Goal: Information Seeking & Learning: Check status

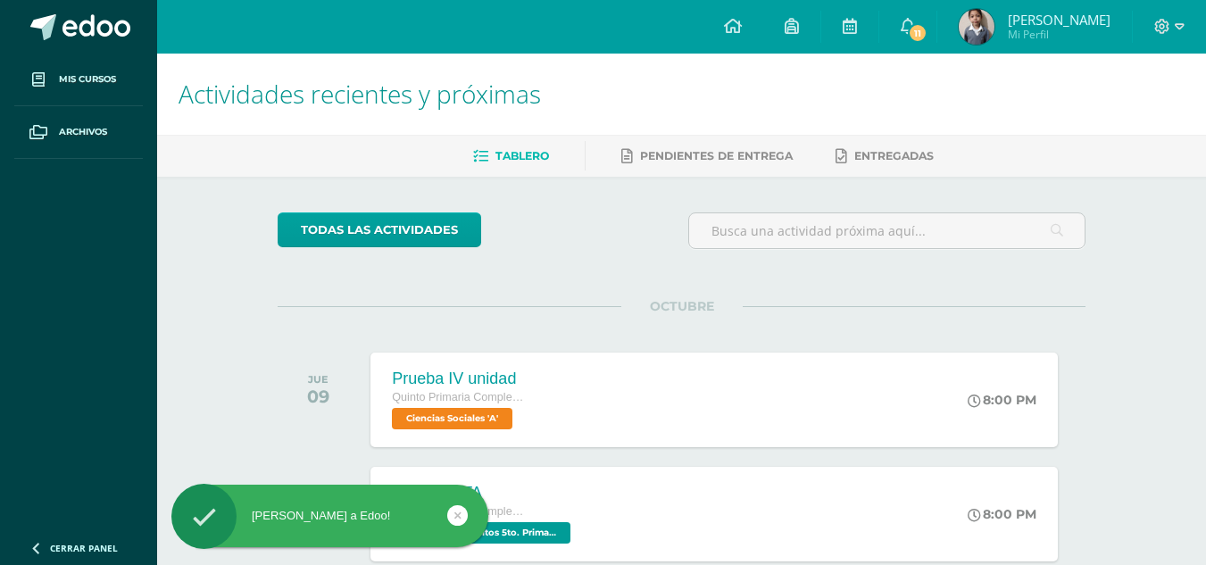
click at [1188, 23] on div at bounding box center [1169, 27] width 73 height 54
click at [1178, 27] on icon at bounding box center [1180, 27] width 10 height 16
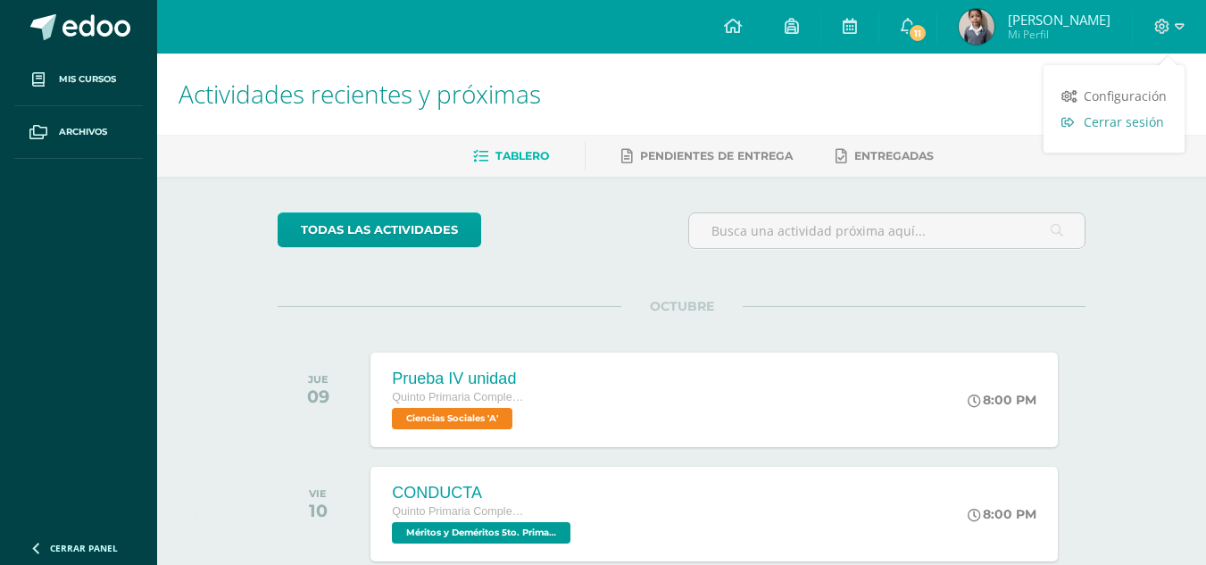
click at [1117, 133] on link "Cerrar sesión" at bounding box center [1113, 122] width 141 height 26
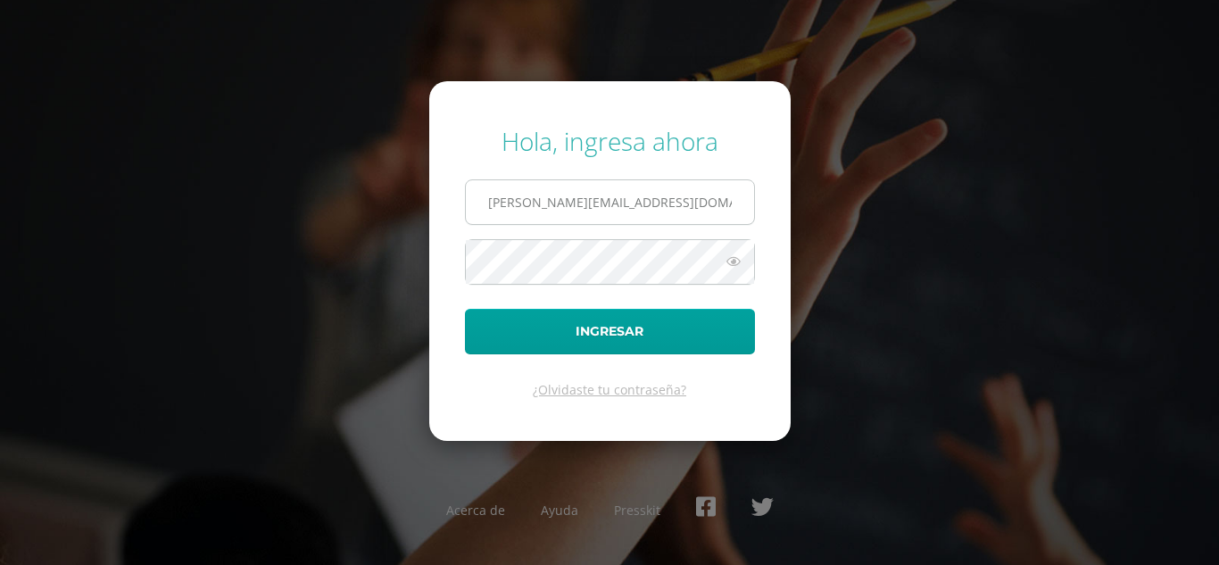
click at [697, 212] on input "a.zamudio.1cdb@gmail.com" at bounding box center [610, 202] width 288 height 44
type input "j.zamudio.1bdb@gmail.com"
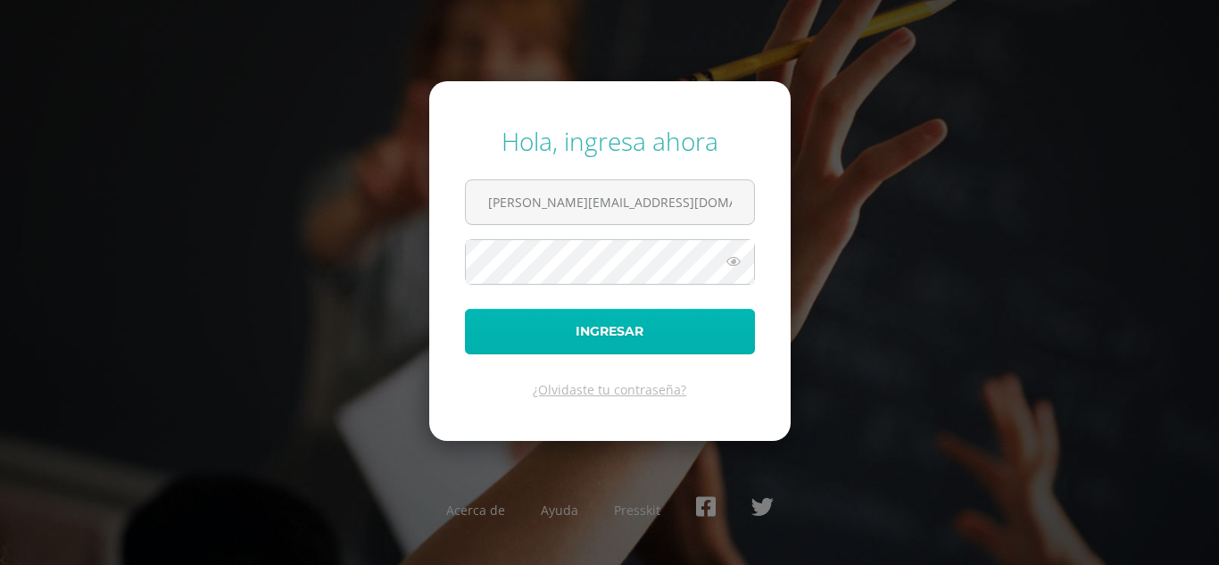
click at [682, 311] on button "Ingresar" at bounding box center [610, 332] width 290 height 46
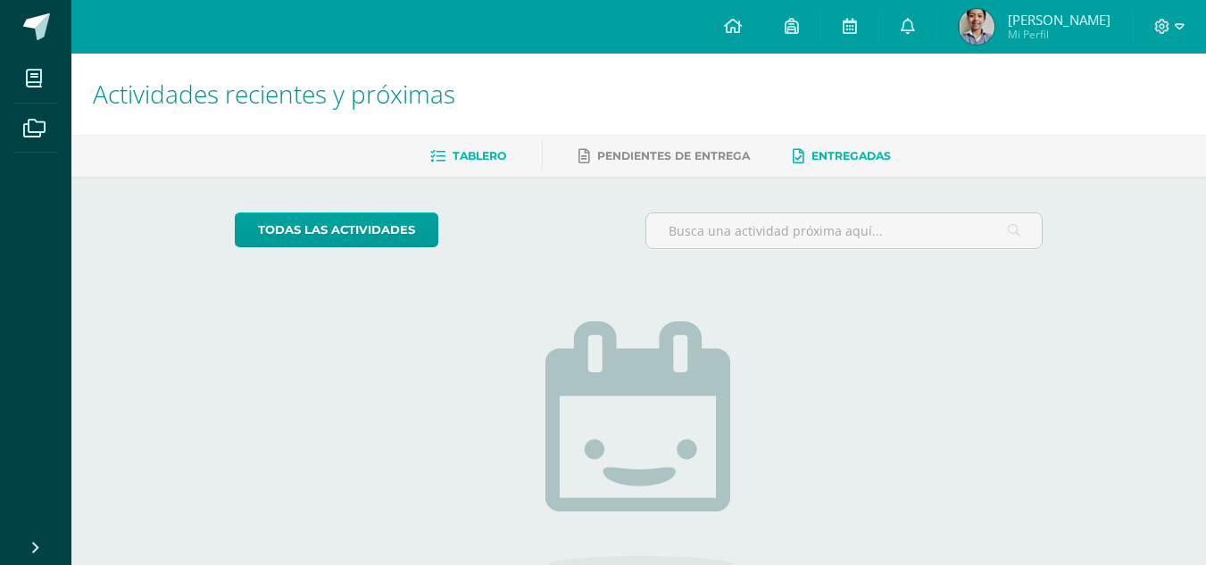
click at [821, 155] on span "Entregadas" at bounding box center [850, 155] width 79 height 13
click at [742, 30] on icon at bounding box center [733, 26] width 18 height 16
click at [1058, 18] on span "[PERSON_NAME]" at bounding box center [1059, 20] width 103 height 18
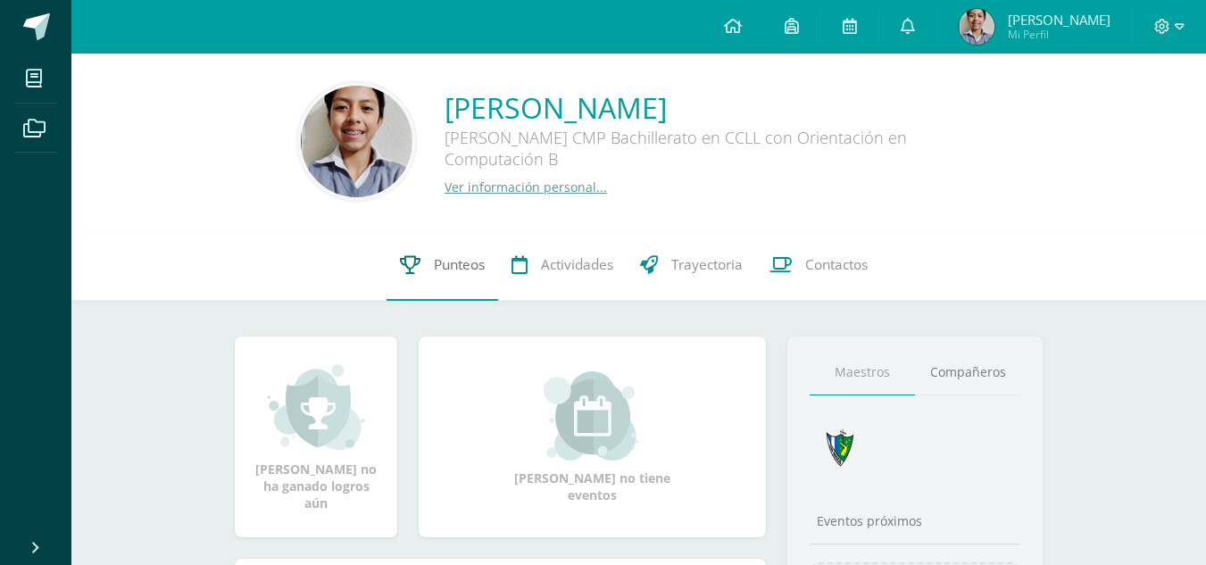
click at [446, 270] on span "Punteos" at bounding box center [459, 264] width 51 height 19
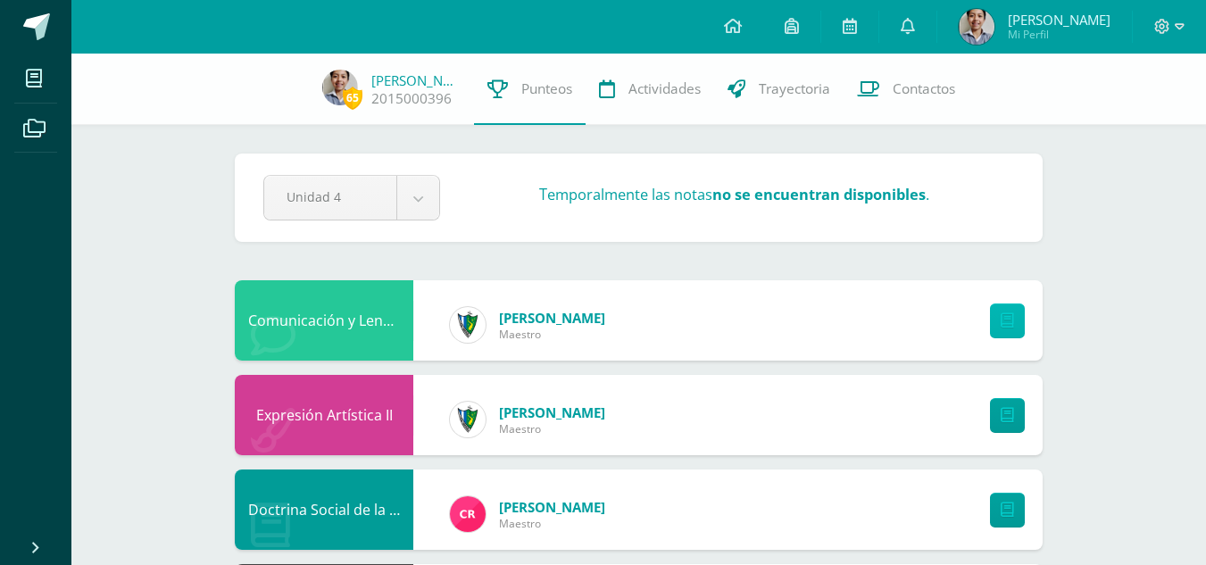
click at [1015, 322] on link at bounding box center [1007, 320] width 35 height 35
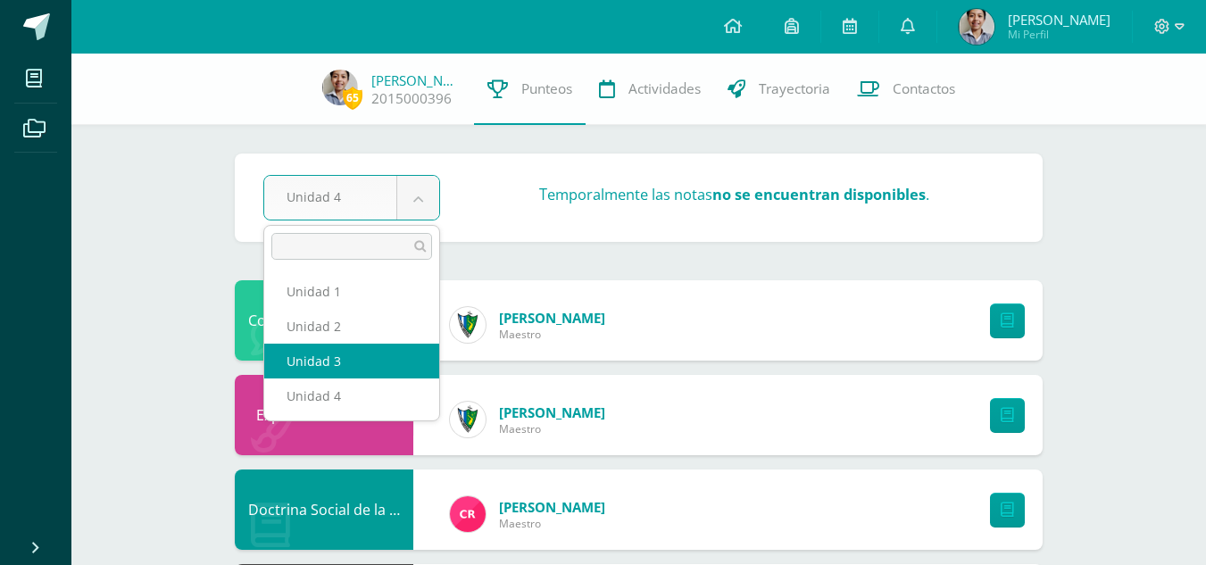
select select "Unidad 3"
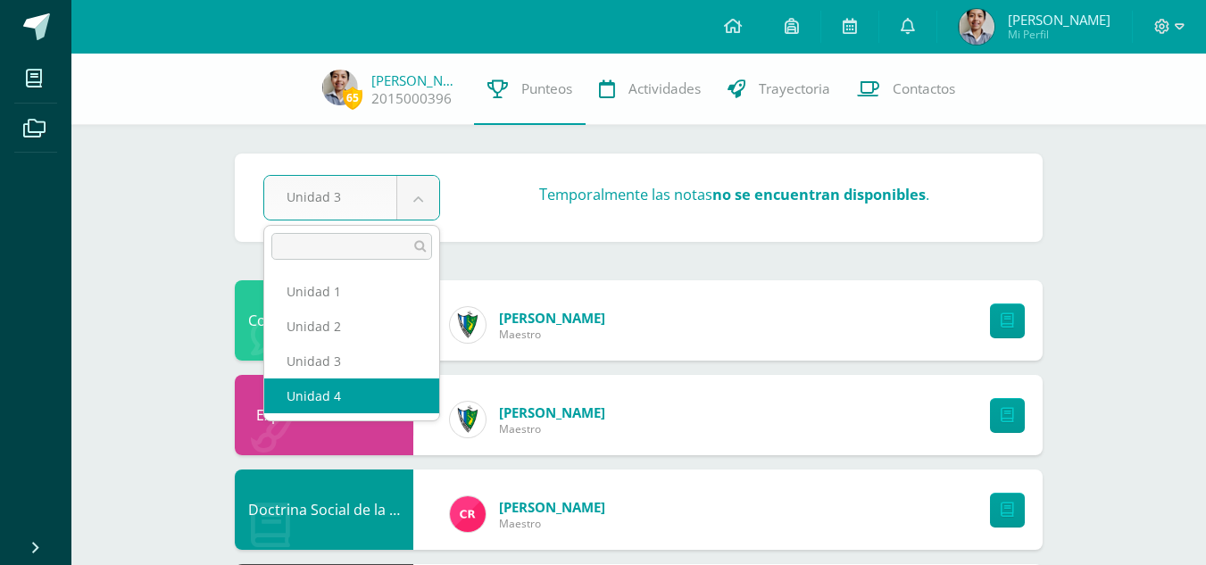
select select "Unidad 4"
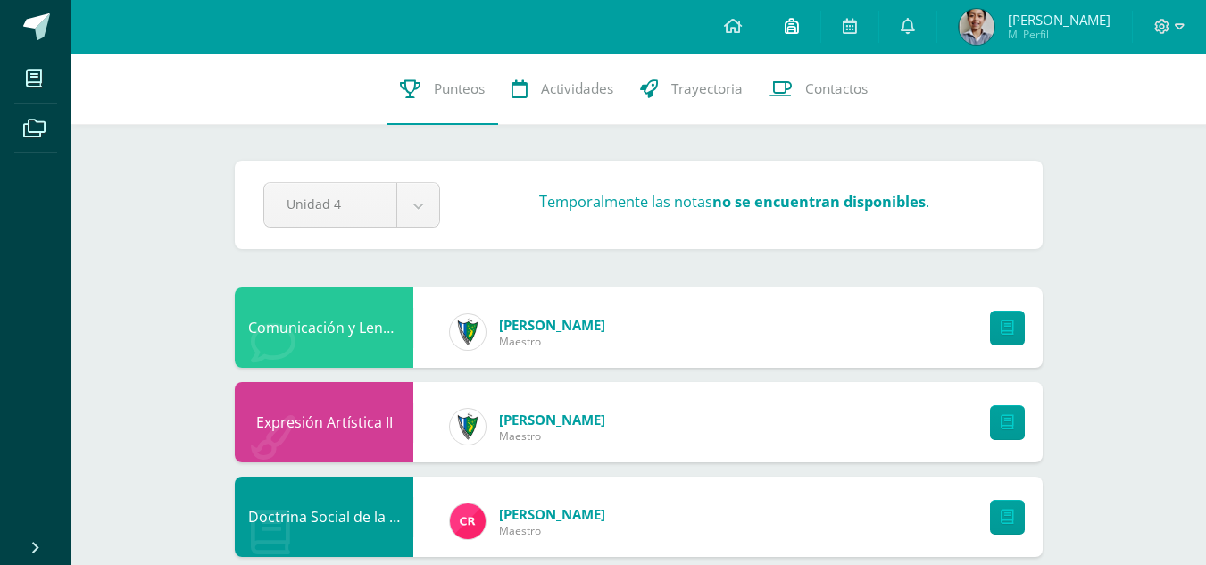
click at [818, 29] on link at bounding box center [791, 27] width 57 height 54
click at [923, 33] on link at bounding box center [907, 27] width 57 height 54
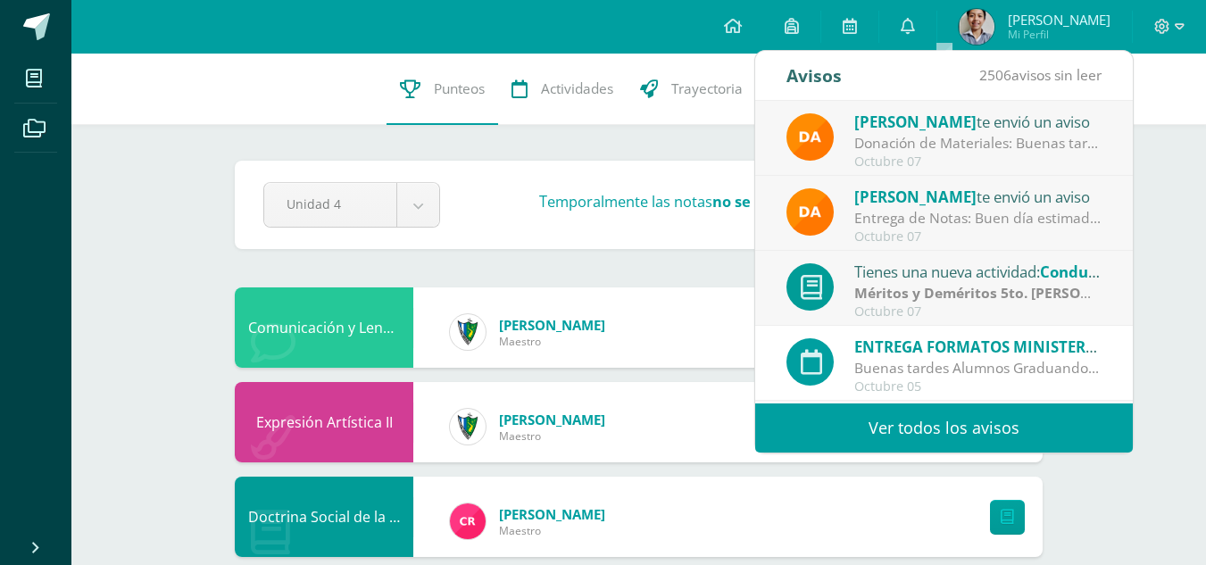
click at [869, 262] on div "Tienes una nueva actividad: Conducta" at bounding box center [978, 271] width 248 height 23
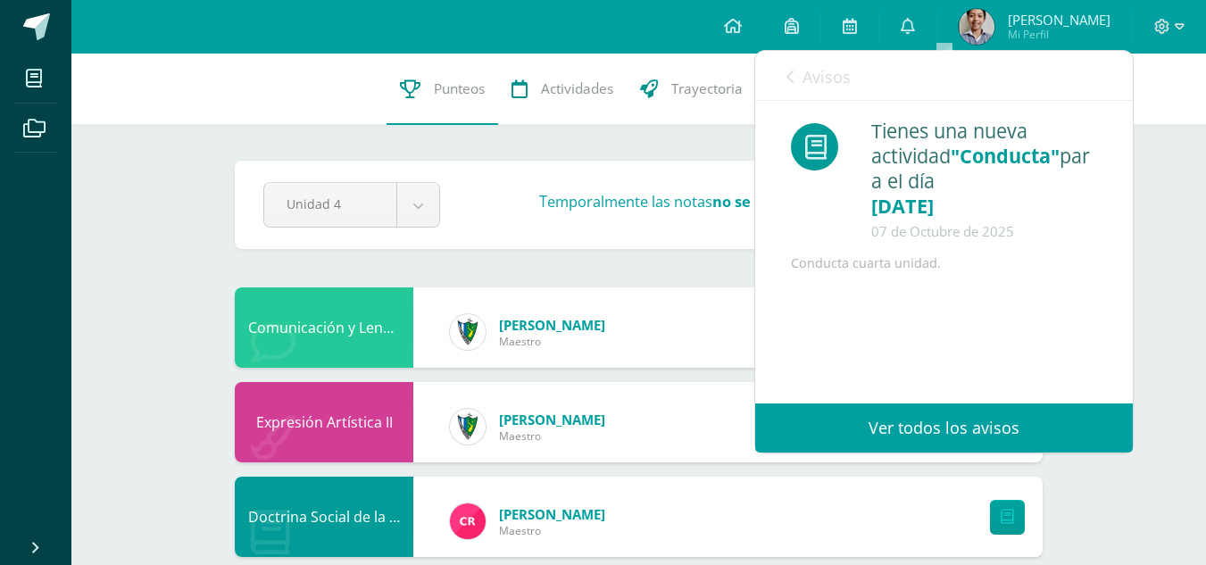
click at [868, 274] on div "Conducta cuarta unidad." at bounding box center [944, 263] width 306 height 21
click at [871, 40] on link at bounding box center [849, 27] width 57 height 54
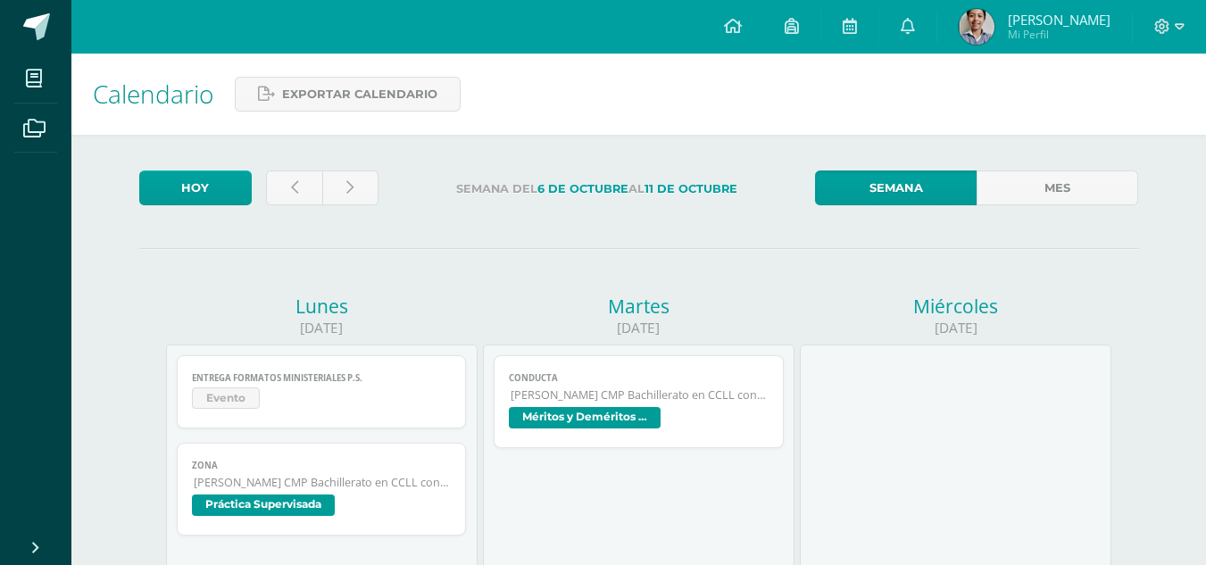
click at [1049, 39] on span "Mi Perfil" at bounding box center [1059, 34] width 103 height 15
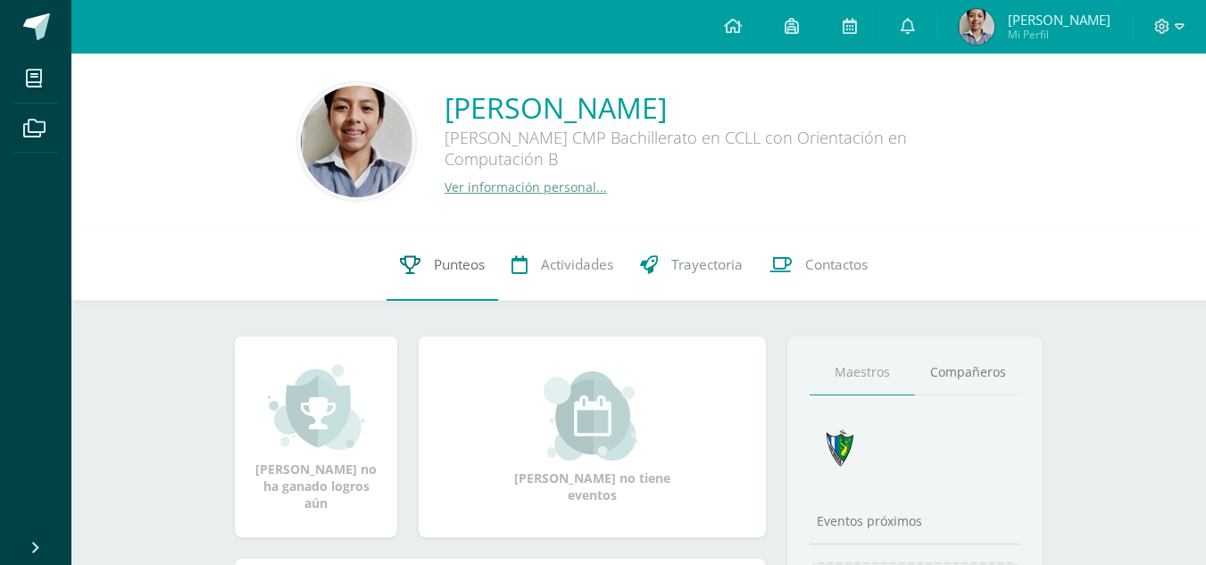
click at [457, 264] on span "Punteos" at bounding box center [459, 264] width 51 height 19
